Goal: Transaction & Acquisition: Purchase product/service

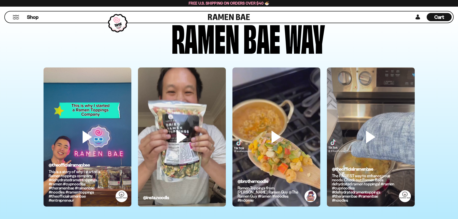
scroll to position [1527, 0]
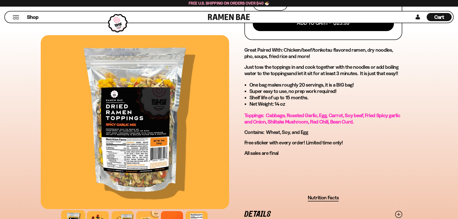
scroll to position [254, 0]
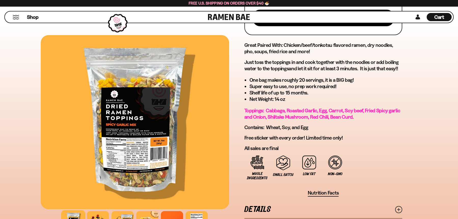
drag, startPoint x: 202, startPoint y: 17, endPoint x: 249, endPoint y: 17, distance: 47.3
click at [249, 17] on div "Shop Cart D0381C2F-513E-4F90-8A41-6F0A75DCBAAA" at bounding box center [228, 17] width 449 height 12
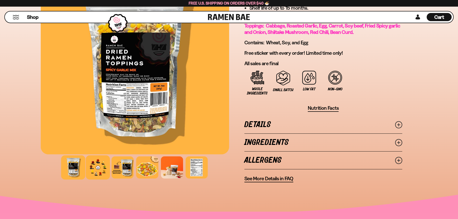
click at [93, 168] on div at bounding box center [98, 167] width 24 height 24
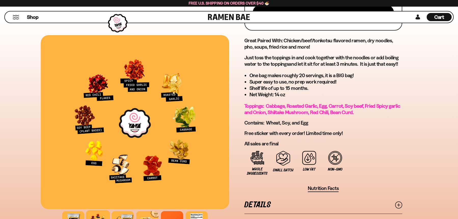
scroll to position [254, 0]
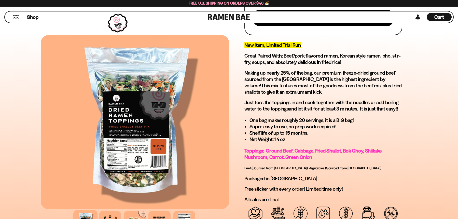
scroll to position [339, 0]
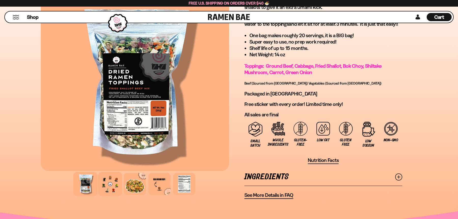
click at [114, 186] on div at bounding box center [110, 184] width 24 height 24
